Goal: Transaction & Acquisition: Purchase product/service

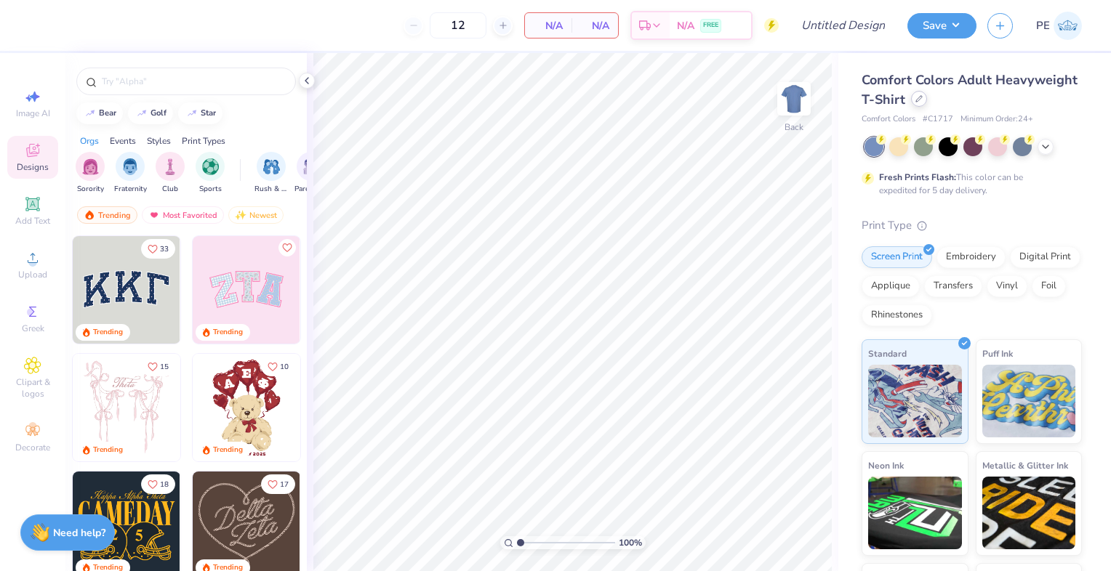
click at [927, 105] on div at bounding box center [919, 99] width 16 height 16
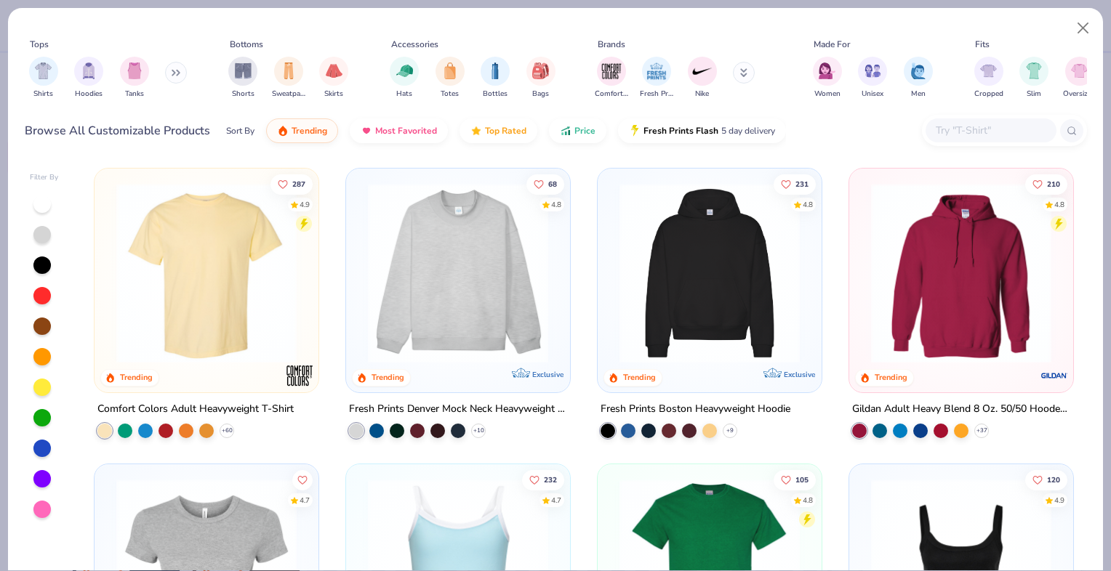
click at [42, 77] on img "filter for Shirts" at bounding box center [43, 71] width 17 height 17
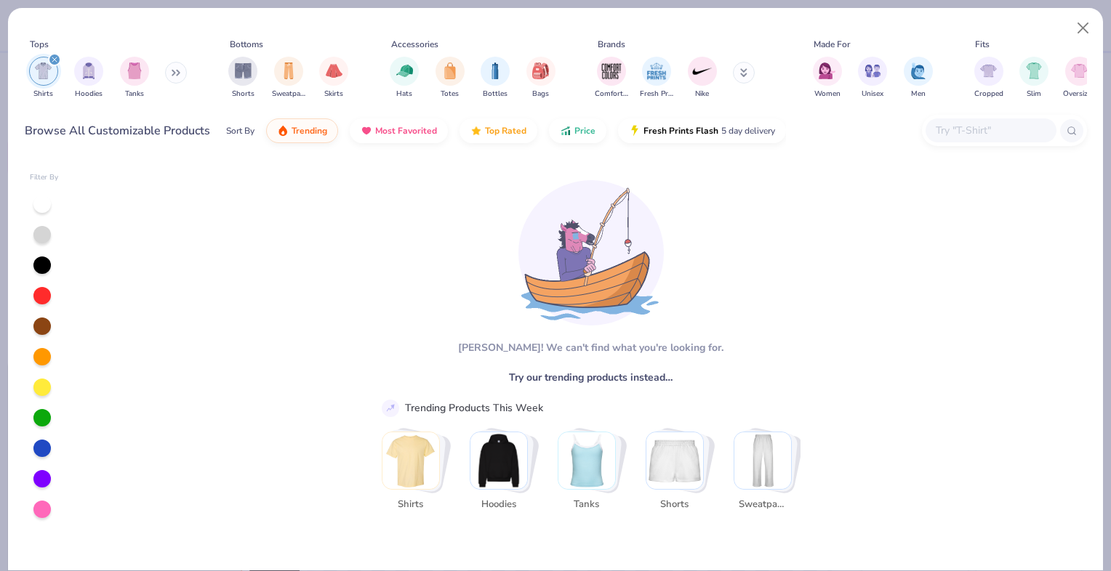
click at [55, 59] on icon "filter for Shirts" at bounding box center [54, 59] width 4 height 4
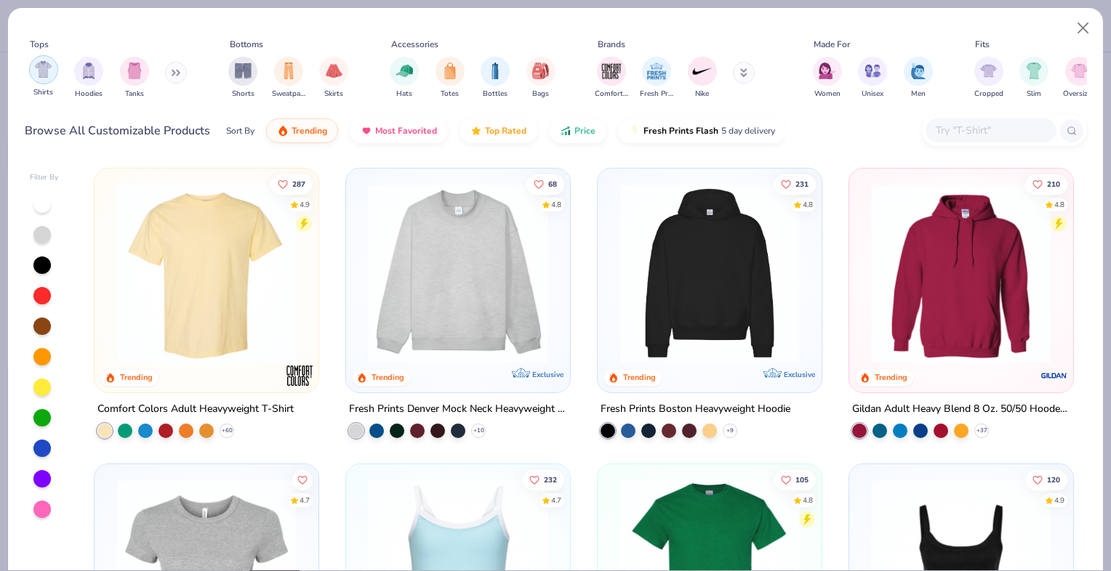
click at [47, 79] on div "filter for Shirts" at bounding box center [43, 69] width 29 height 29
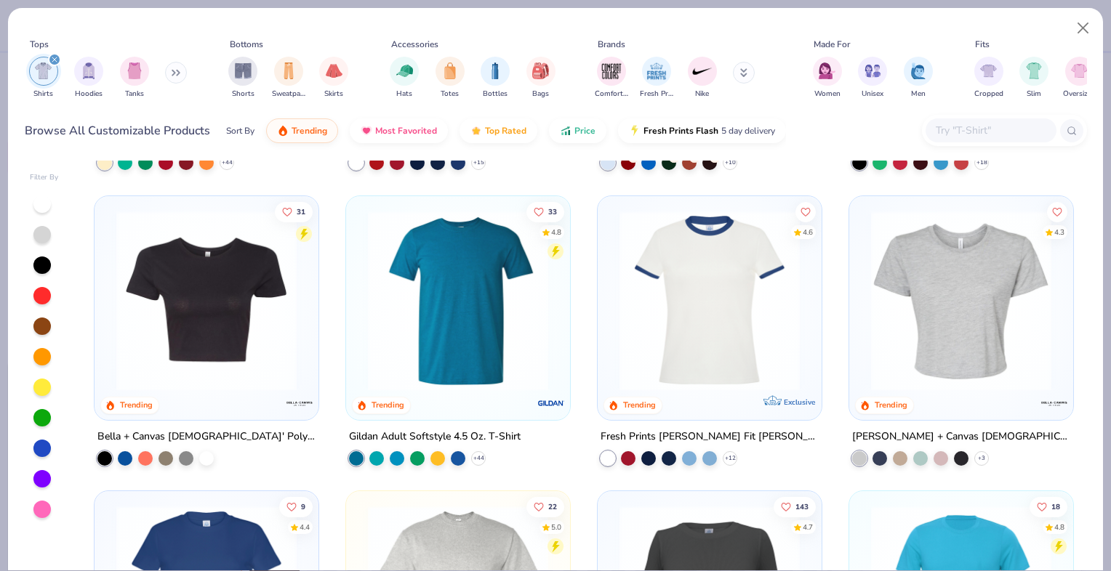
scroll to position [893, 0]
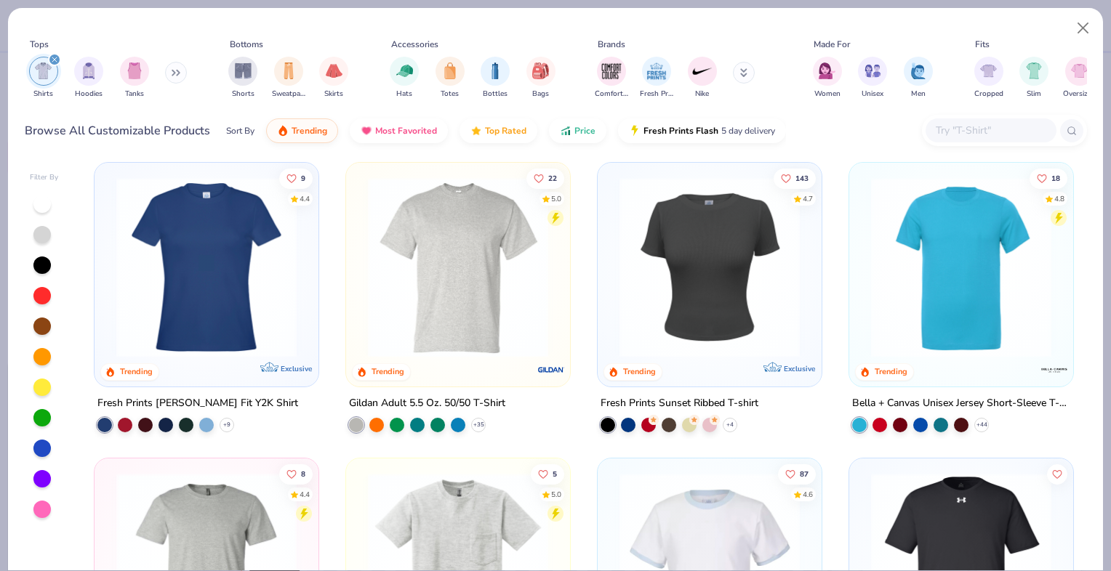
click at [984, 266] on img at bounding box center [961, 267] width 195 height 180
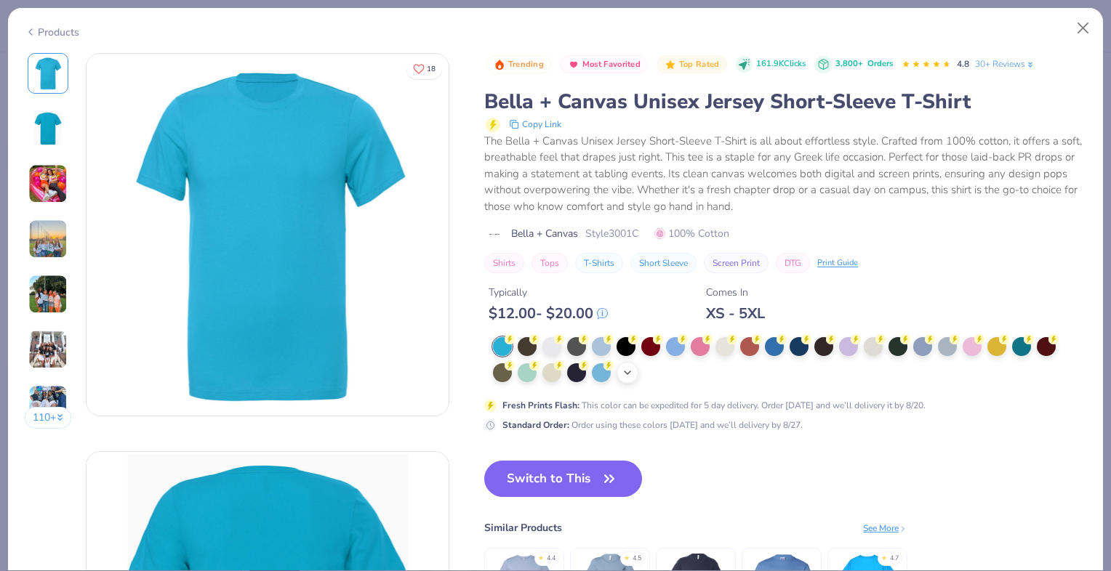
click at [625, 372] on icon at bounding box center [628, 373] width 12 height 12
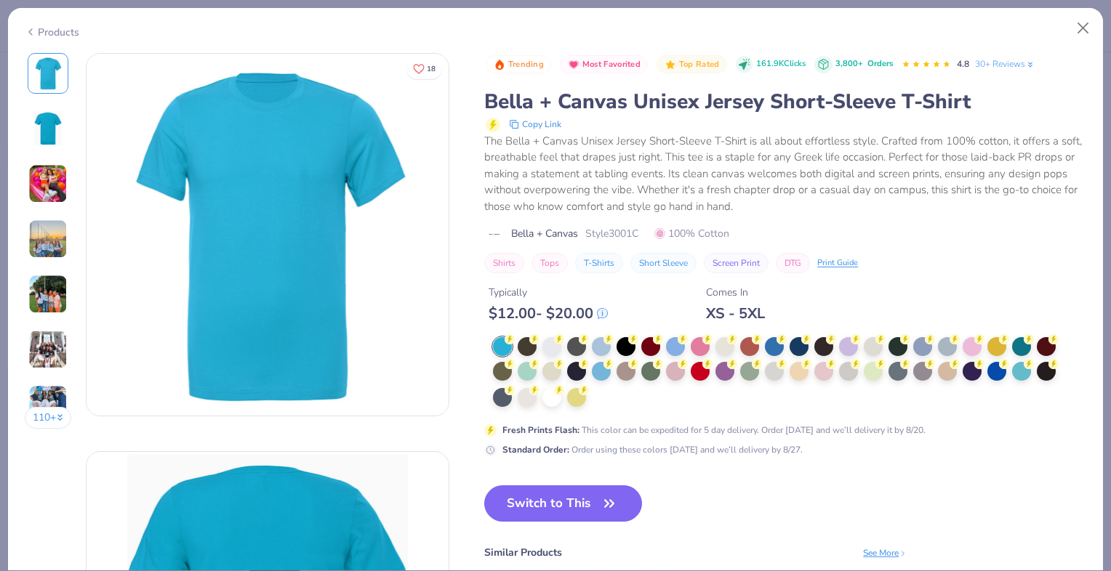
scroll to position [17, 0]
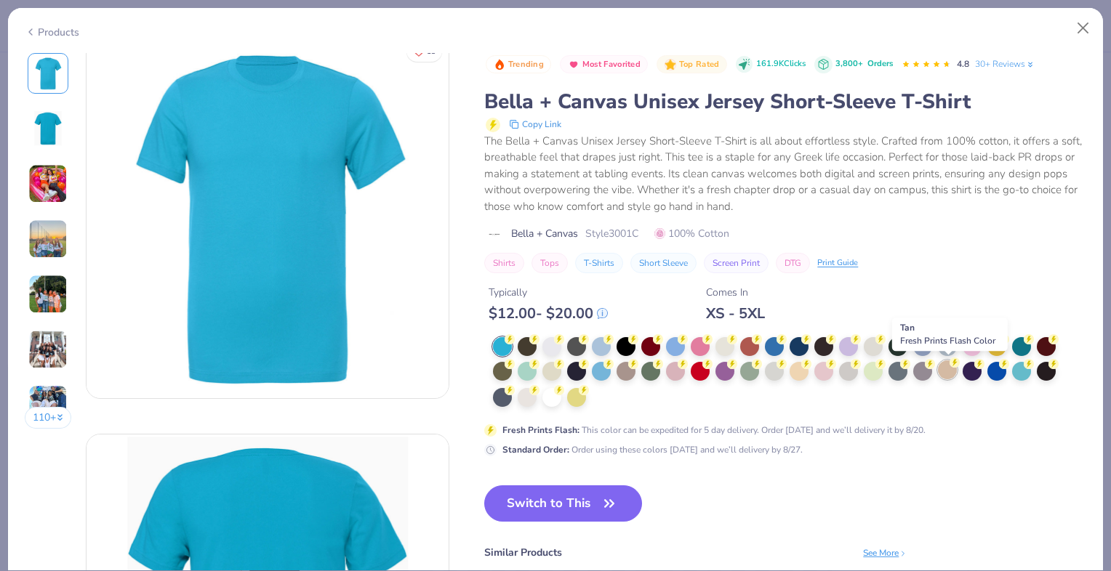
click at [945, 370] on div at bounding box center [947, 370] width 19 height 19
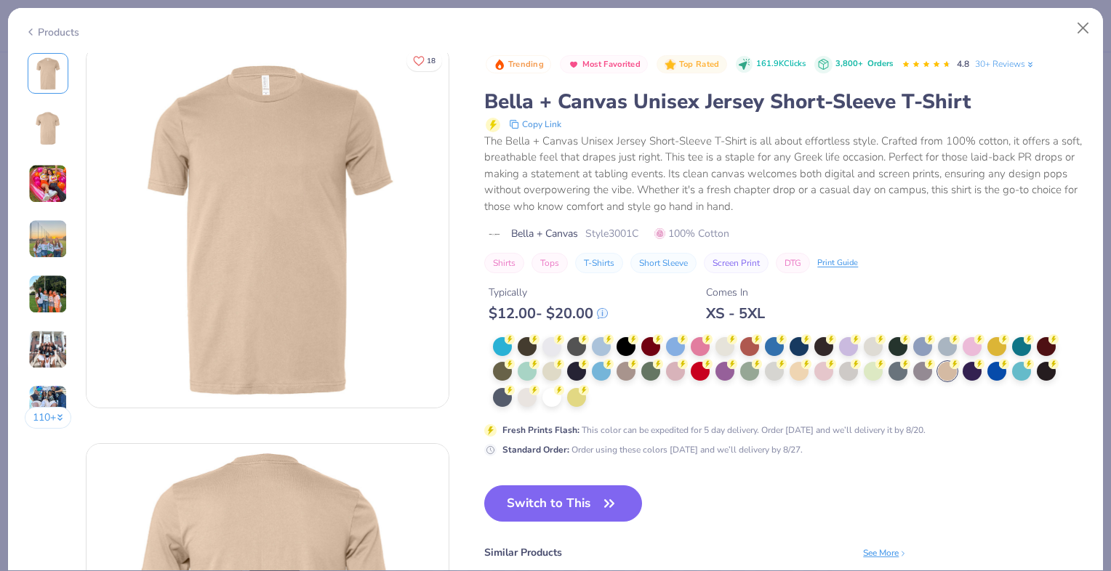
scroll to position [6, 0]
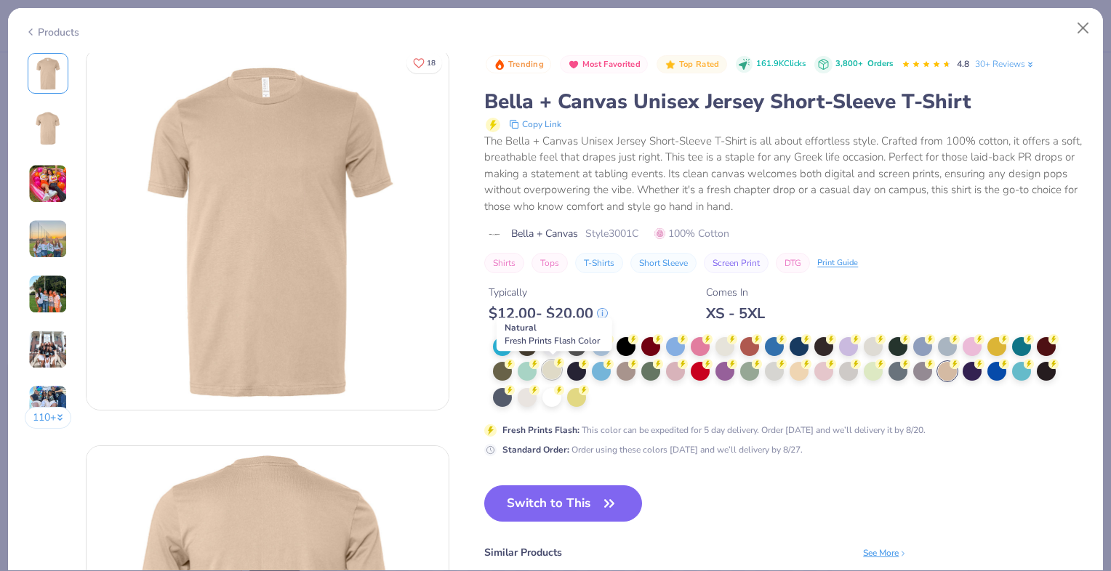
click at [547, 367] on div at bounding box center [551, 370] width 19 height 19
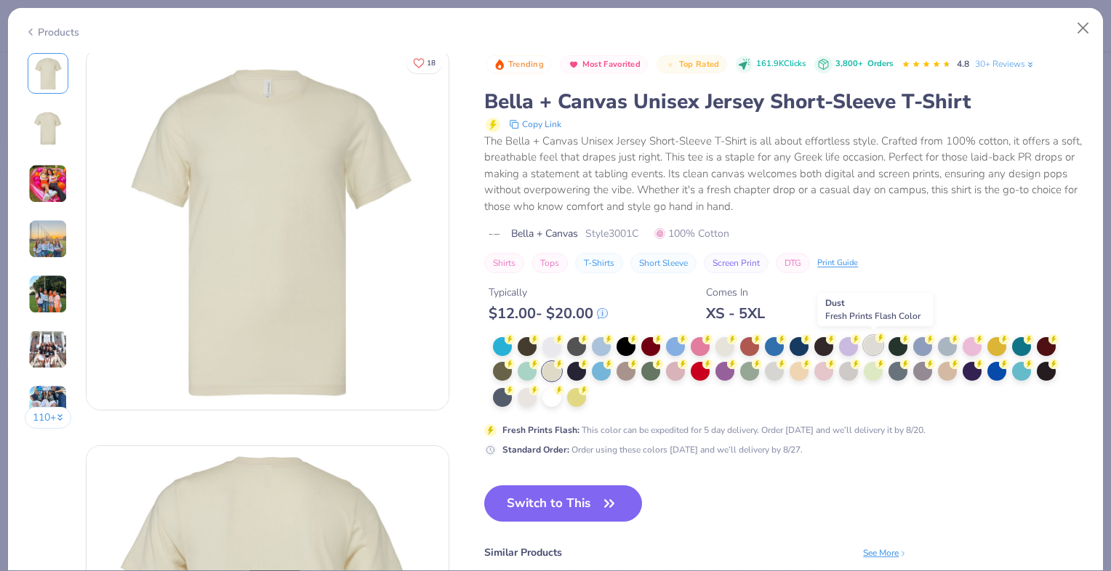
click at [875, 348] on div at bounding box center [873, 345] width 19 height 19
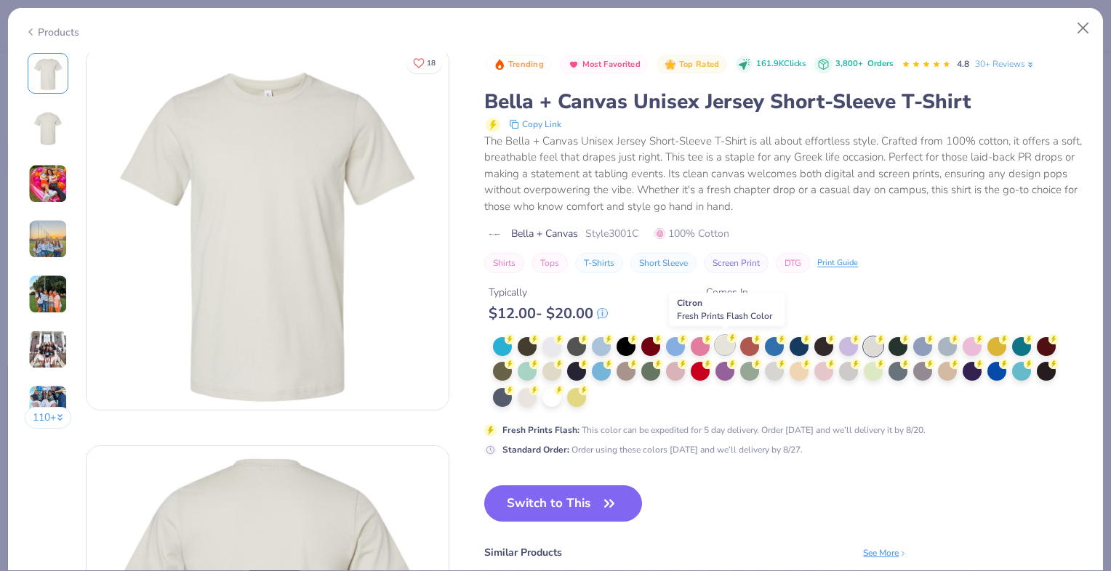
click at [722, 346] on div at bounding box center [724, 345] width 19 height 19
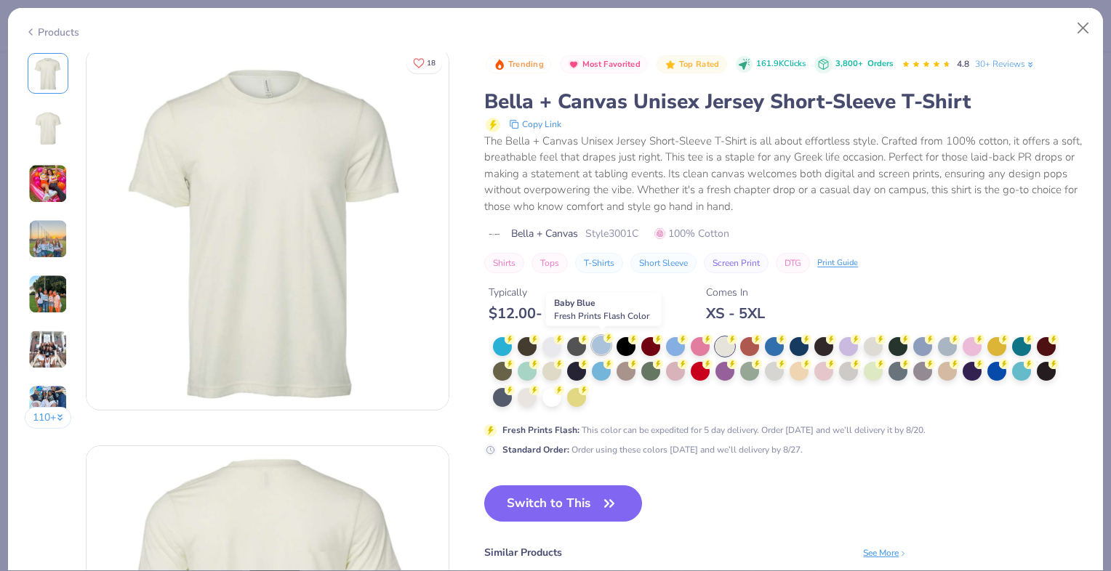
click at [595, 346] on div at bounding box center [601, 345] width 19 height 19
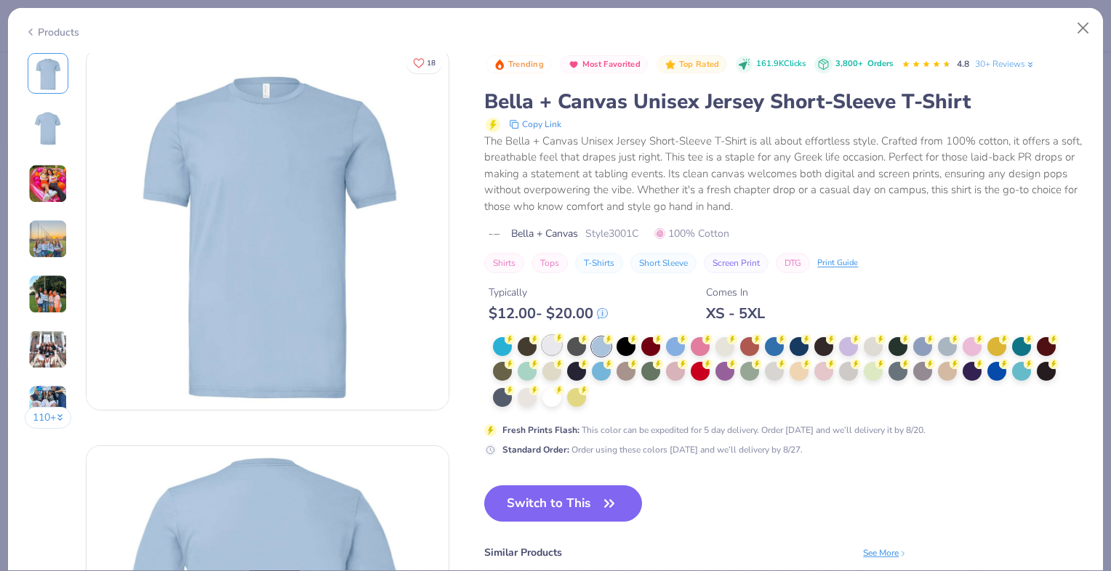
click at [553, 345] on div at bounding box center [551, 345] width 19 height 19
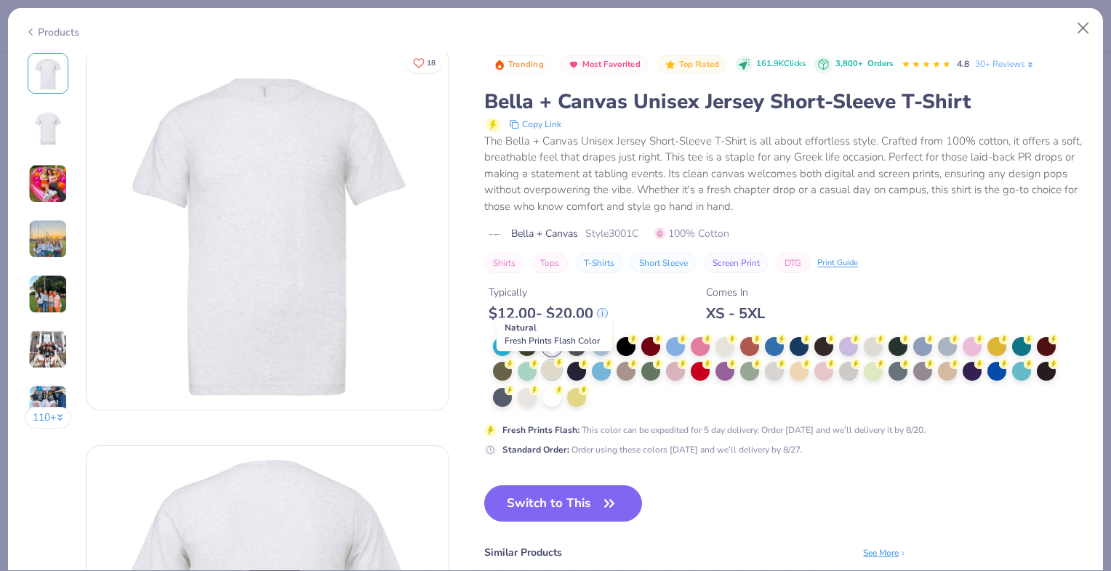
click at [560, 368] on div at bounding box center [551, 370] width 19 height 19
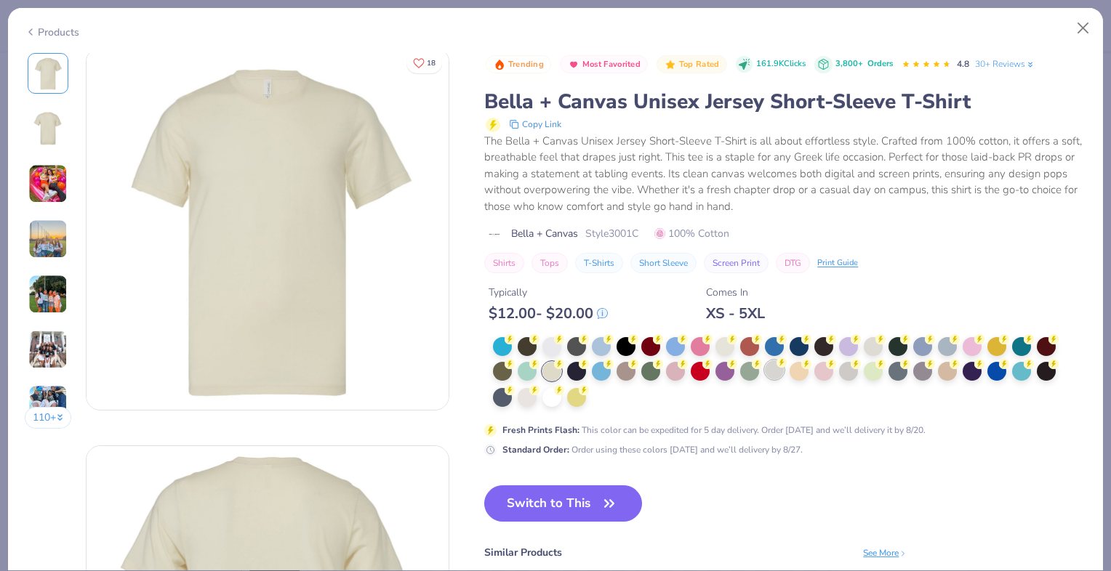
click at [776, 366] on icon at bounding box center [781, 363] width 10 height 10
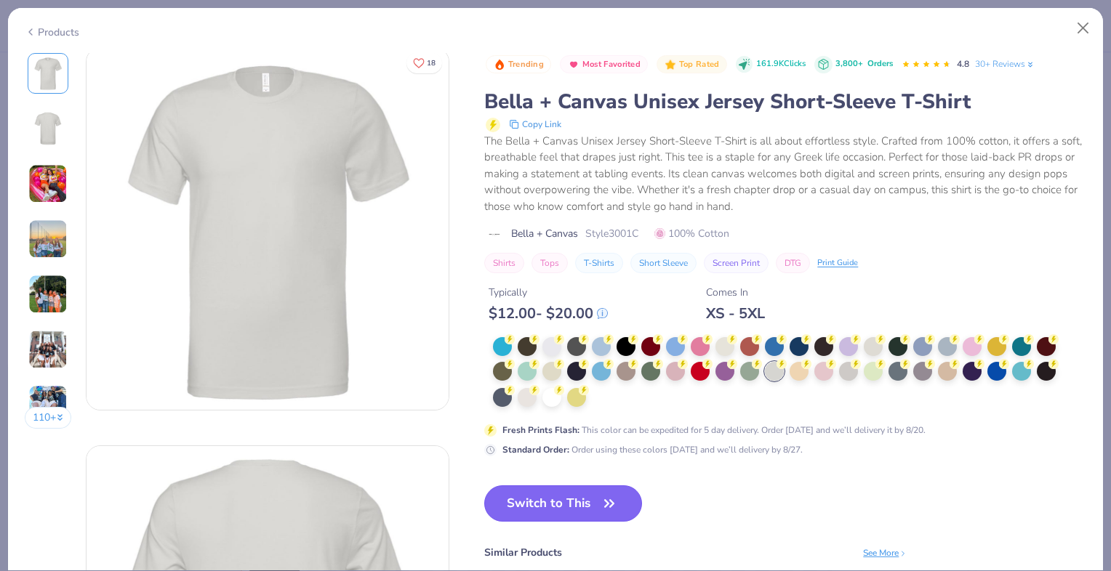
click at [585, 497] on button "Switch to This" at bounding box center [563, 504] width 158 height 36
type textarea "x"
